Goal: Task Accomplishment & Management: Use online tool/utility

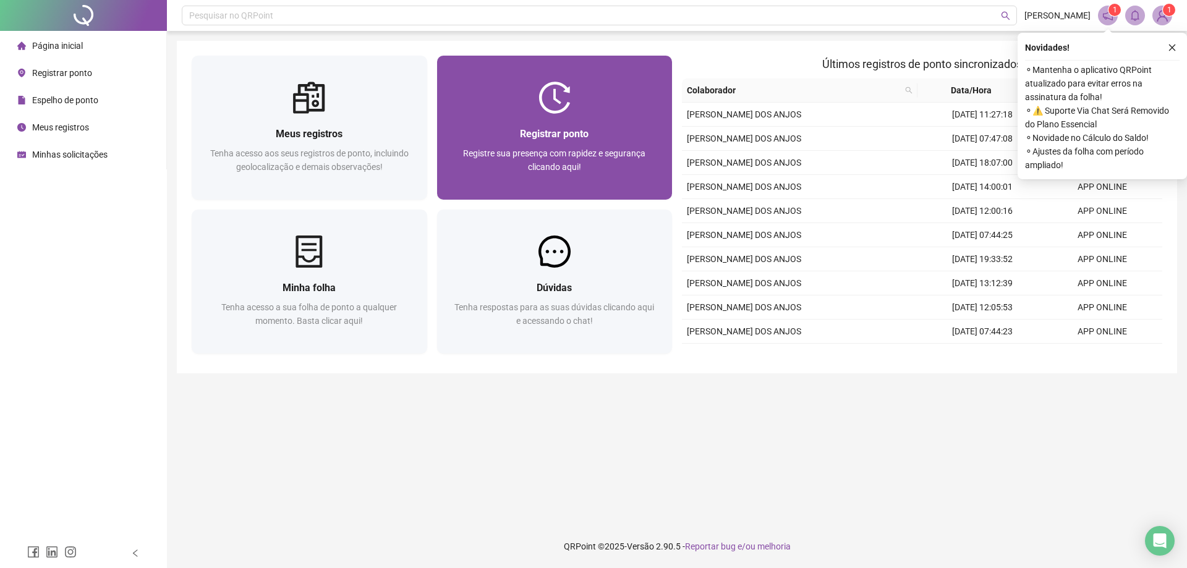
click at [544, 122] on div "Registrar ponto Registre sua presença com rapidez e segurança clicando aqui!" at bounding box center [555, 157] width 236 height 86
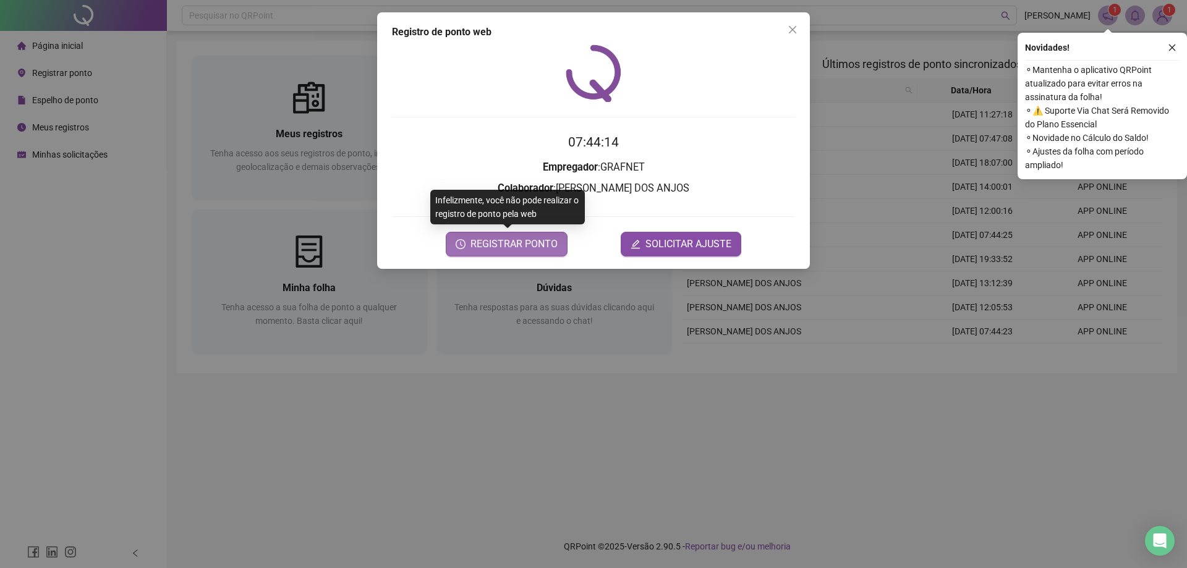
click at [525, 254] on button "REGISTRAR PONTO" at bounding box center [507, 244] width 122 height 25
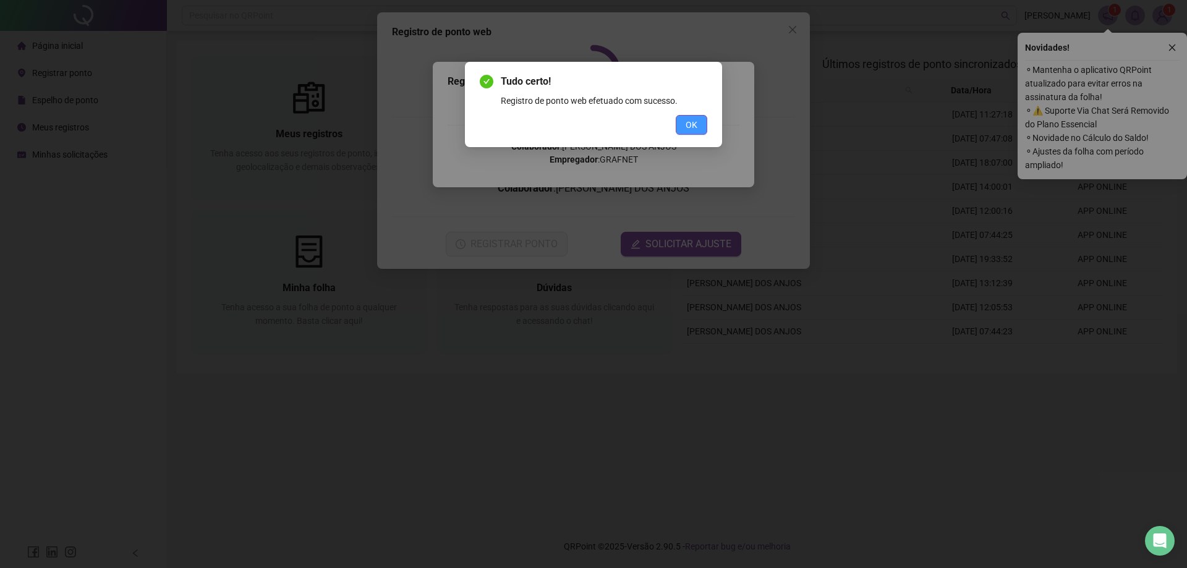
click at [701, 129] on button "OK" at bounding box center [692, 125] width 32 height 20
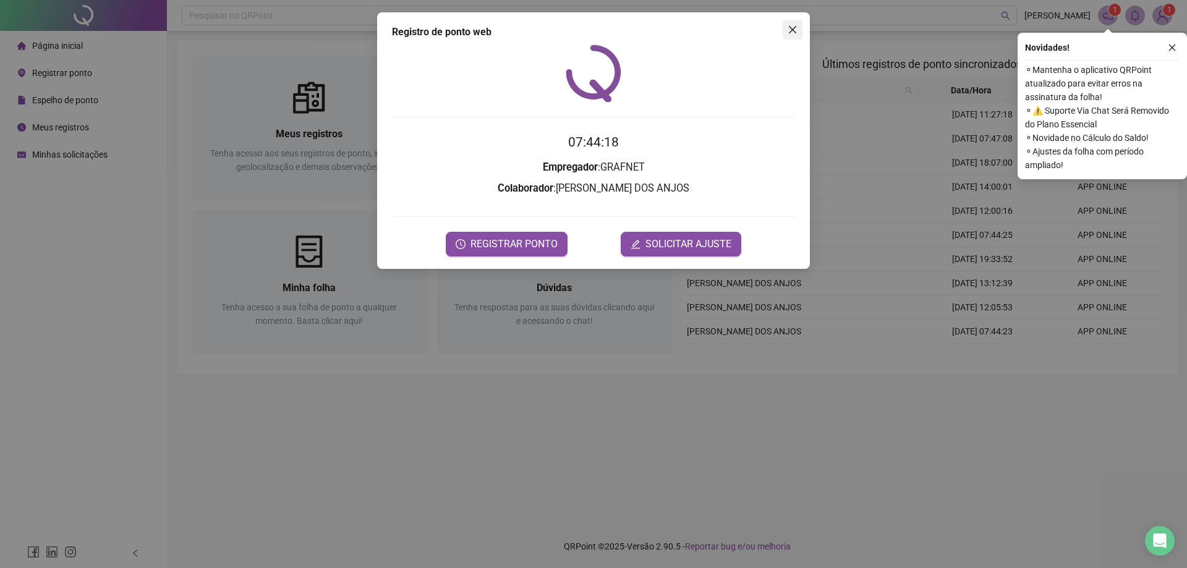
click at [790, 25] on icon "close" at bounding box center [793, 30] width 10 height 10
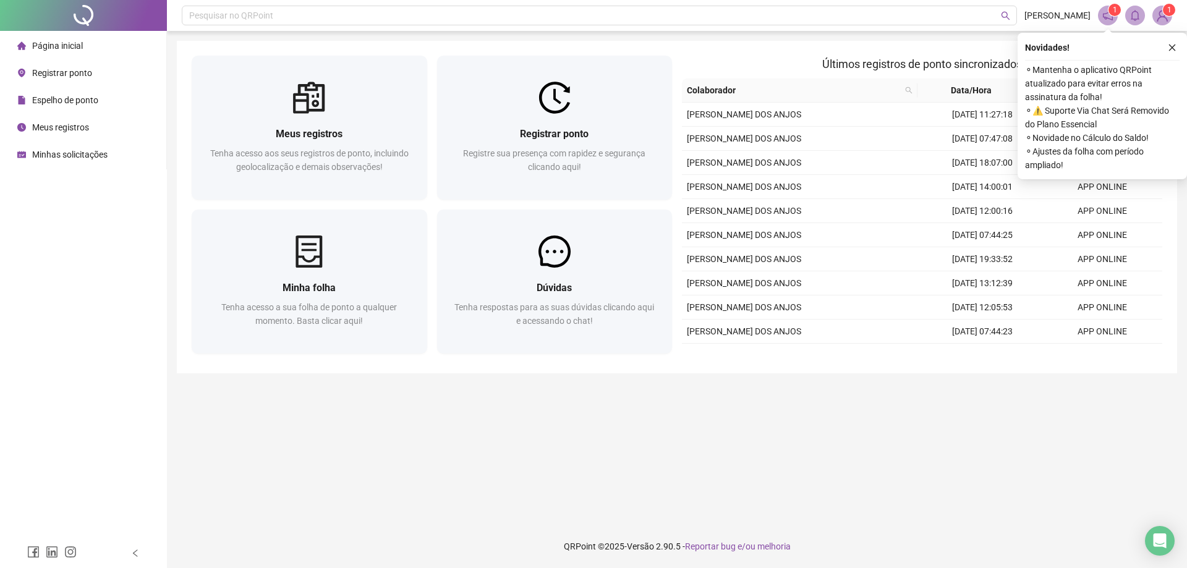
click at [443, 481] on main "Meus registros Tenha acesso aos seus registros de ponto, incluindo geolocalizaç…" at bounding box center [677, 278] width 1001 height 474
